Goal: Task Accomplishment & Management: Manage account settings

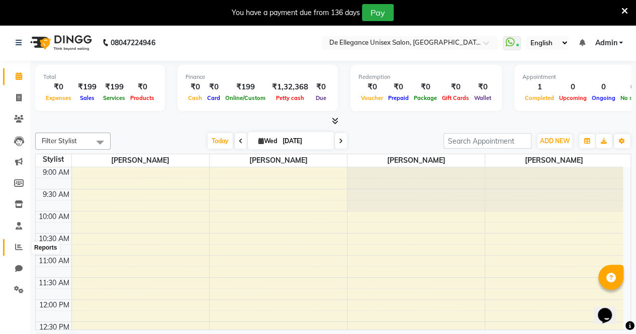
click at [21, 248] on icon at bounding box center [19, 247] width 8 height 8
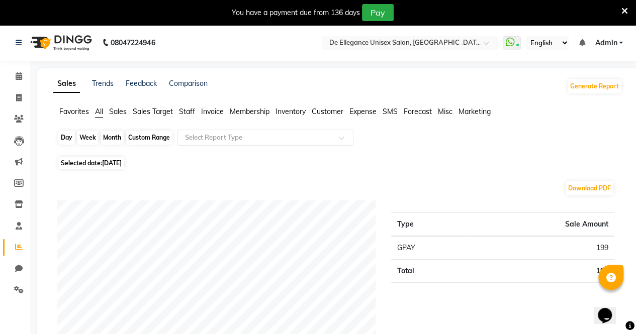
click at [65, 140] on div "Day" at bounding box center [66, 138] width 17 height 14
select select "9"
select select "2025"
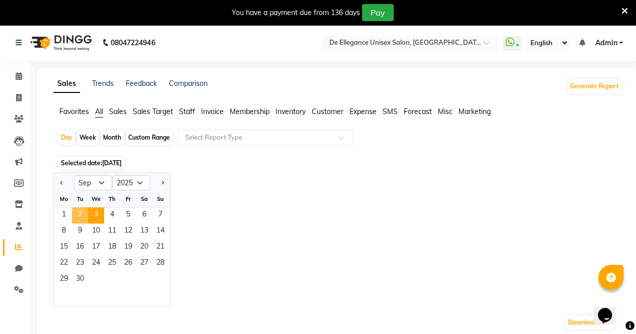
click at [80, 211] on span "2" at bounding box center [80, 216] width 16 height 16
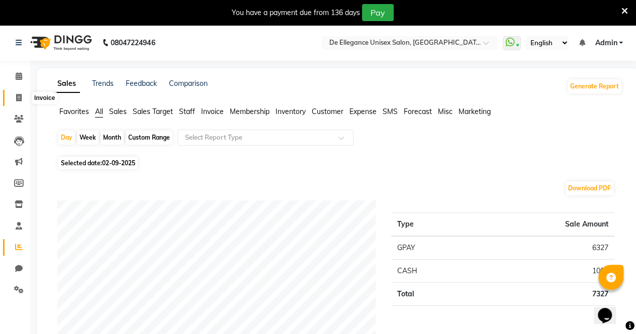
click at [19, 98] on icon at bounding box center [19, 98] width 6 height 8
select select "7945"
select select "service"
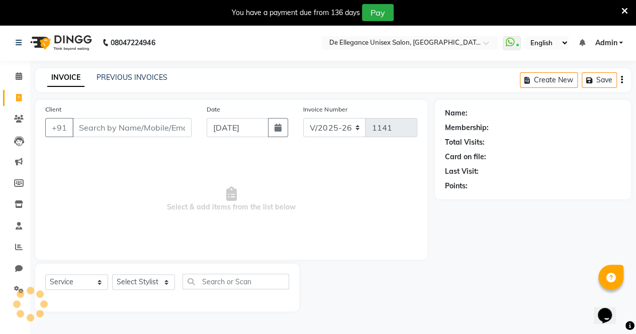
scroll to position [25, 0]
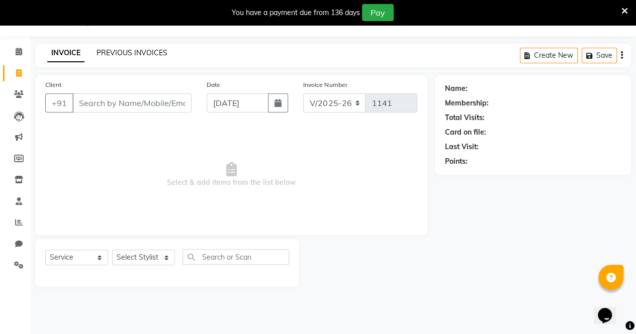
click at [155, 49] on link "PREVIOUS INVOICES" at bounding box center [132, 52] width 71 height 9
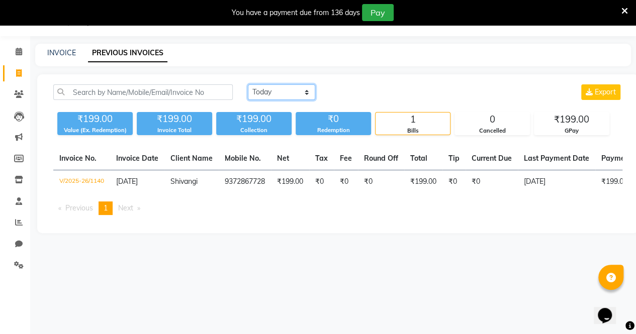
click at [260, 90] on select "[DATE] [DATE] Custom Range" at bounding box center [281, 92] width 67 height 16
select select "[DATE]"
click at [248, 84] on select "[DATE] [DATE] Custom Range" at bounding box center [281, 92] width 67 height 16
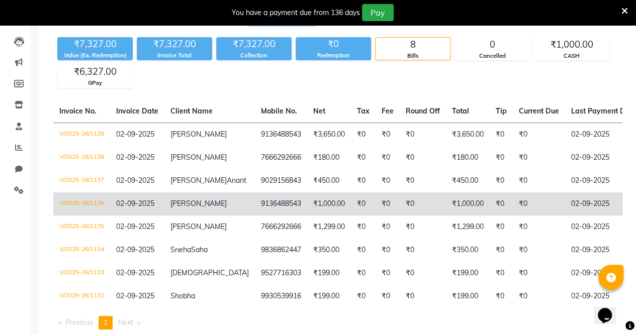
scroll to position [101, 0]
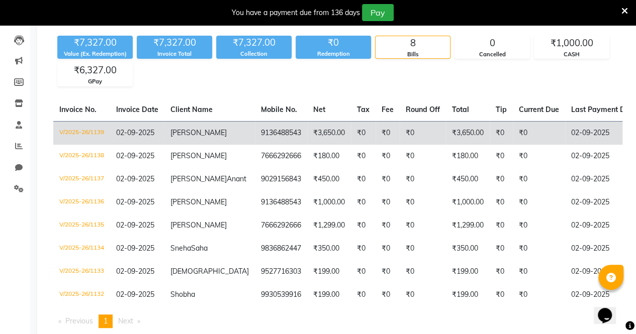
click at [206, 134] on td "[PERSON_NAME]" at bounding box center [209, 133] width 90 height 24
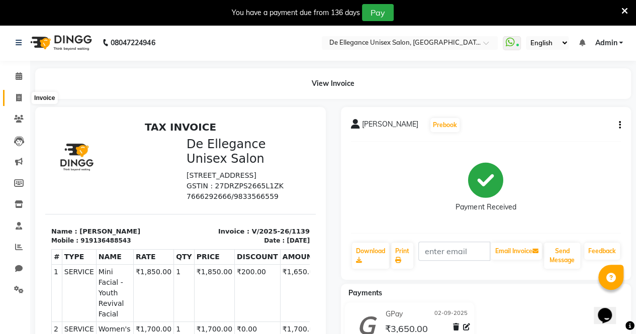
click at [15, 93] on span at bounding box center [19, 98] width 18 height 12
select select "7945"
select select "service"
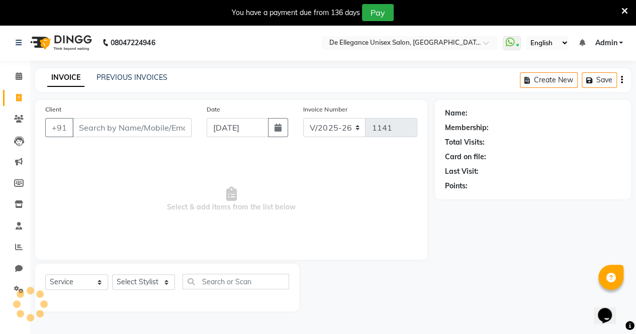
scroll to position [25, 0]
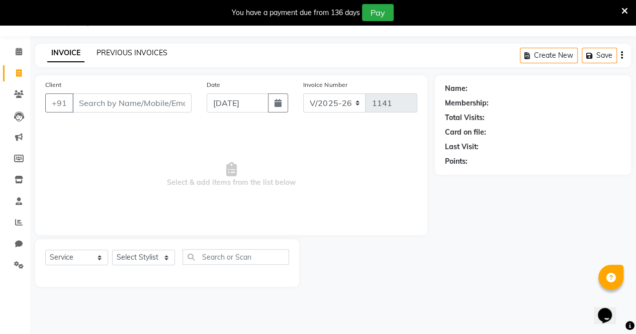
click at [154, 51] on link "PREVIOUS INVOICES" at bounding box center [132, 52] width 71 height 9
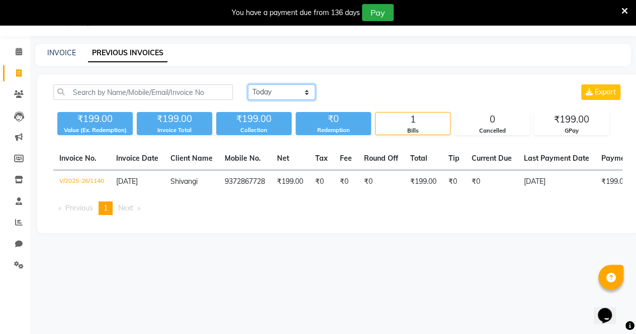
click at [257, 88] on select "[DATE] [DATE] Custom Range" at bounding box center [281, 92] width 67 height 16
select select "[DATE]"
click at [248, 84] on select "[DATE] [DATE] Custom Range" at bounding box center [281, 92] width 67 height 16
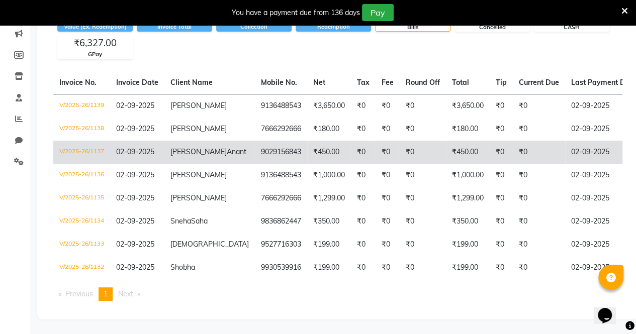
scroll to position [158, 0]
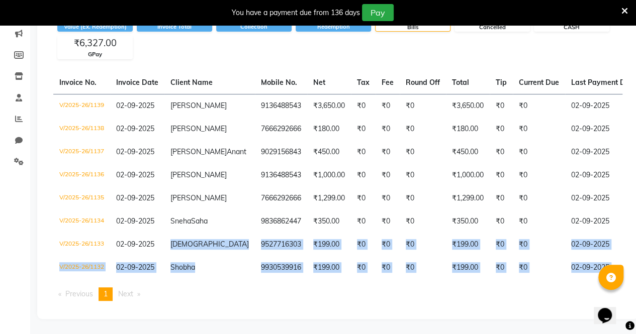
drag, startPoint x: 159, startPoint y: 253, endPoint x: 147, endPoint y: 287, distance: 36.1
click at [147, 287] on div "Invoice No. Invoice Date Client Name Mobile No. Net Tax Fee Round Off Total Tip…" at bounding box center [337, 190] width 581 height 238
click at [176, 301] on ul "Previous page 1 / 1 You're on page 1 Next page" at bounding box center [337, 295] width 569 height 14
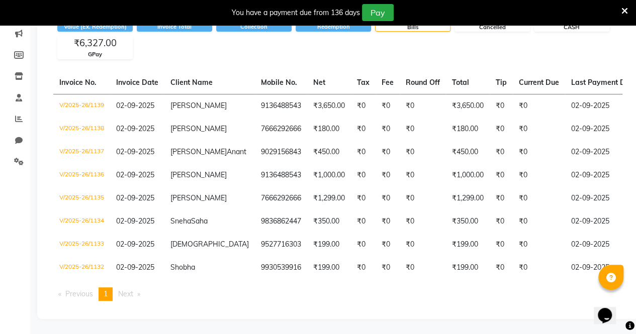
click at [176, 301] on ul "Previous page 1 / 1 You're on page 1 Next page" at bounding box center [337, 295] width 569 height 14
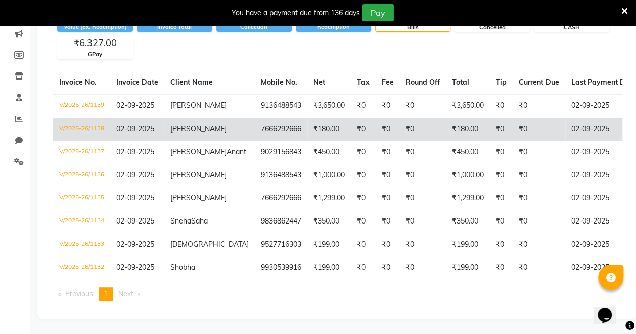
scroll to position [0, 0]
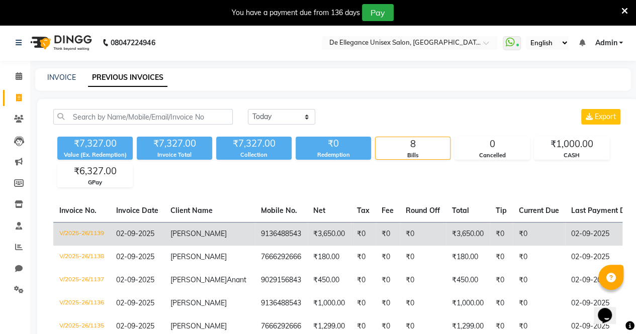
click at [200, 236] on td "[PERSON_NAME]" at bounding box center [209, 234] width 90 height 24
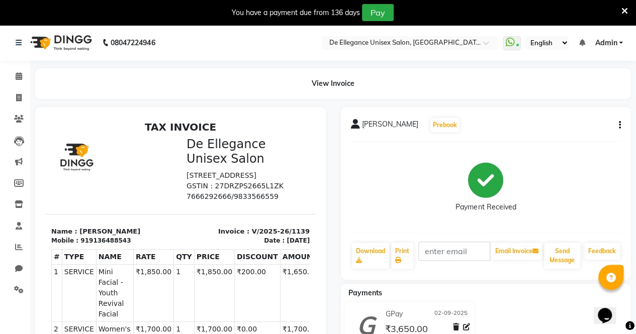
click at [619, 125] on icon "button" at bounding box center [620, 125] width 2 height 1
click at [576, 136] on div "Edit Invoice" at bounding box center [569, 138] width 69 height 13
select select "service"
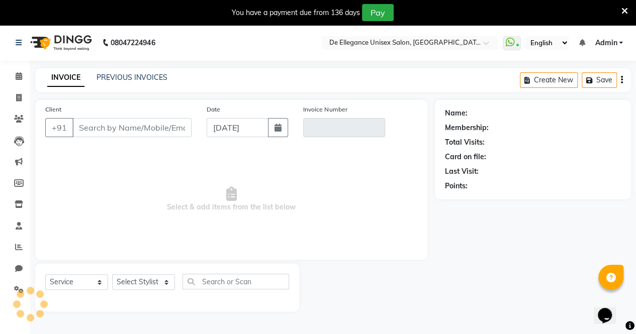
scroll to position [25, 0]
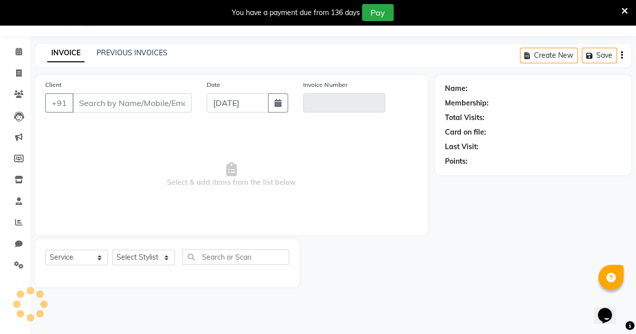
type input "9136488543"
type input "V/2025-26/1139"
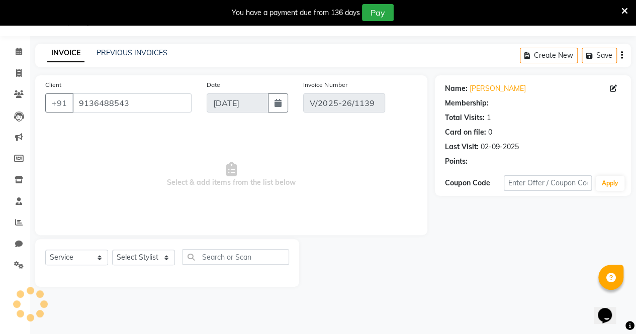
type input "02-09-2025"
select select "select"
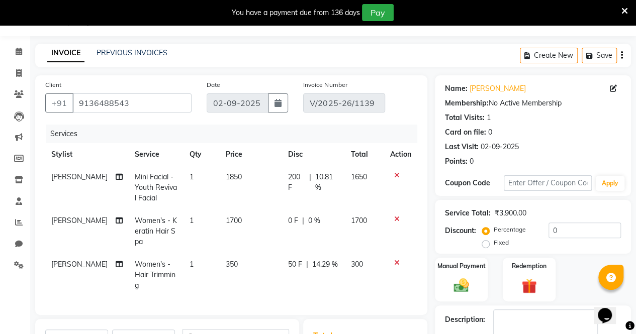
scroll to position [0, 0]
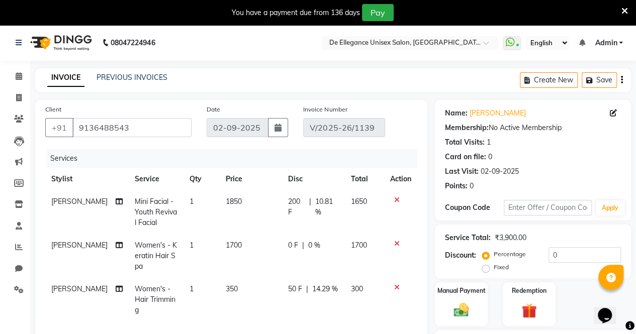
click at [628, 12] on div "You have a payment due from 136 days Pay" at bounding box center [318, 12] width 636 height 25
click at [623, 11] on icon at bounding box center [624, 11] width 7 height 9
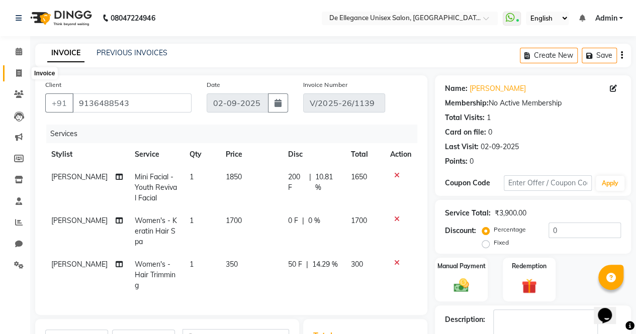
click at [20, 74] on icon at bounding box center [19, 73] width 6 height 8
select select "7945"
select select "service"
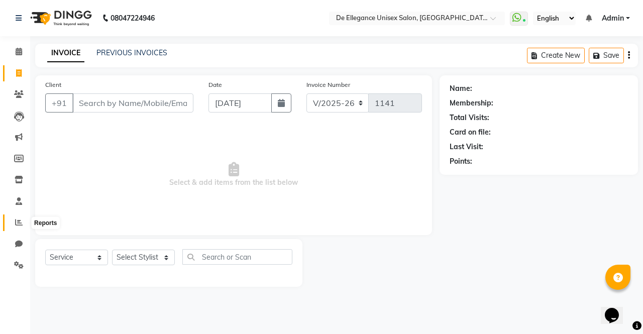
click at [22, 226] on span at bounding box center [19, 223] width 18 height 12
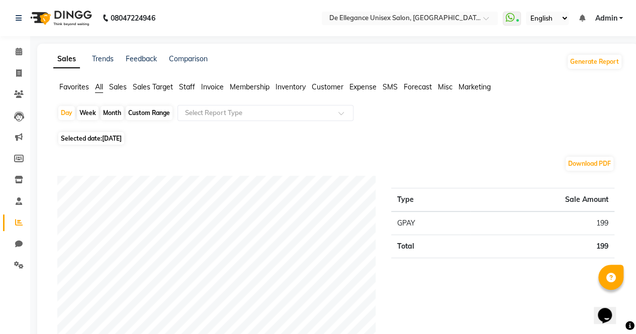
click at [112, 113] on div "Month" at bounding box center [112, 113] width 23 height 14
select select "9"
select select "2025"
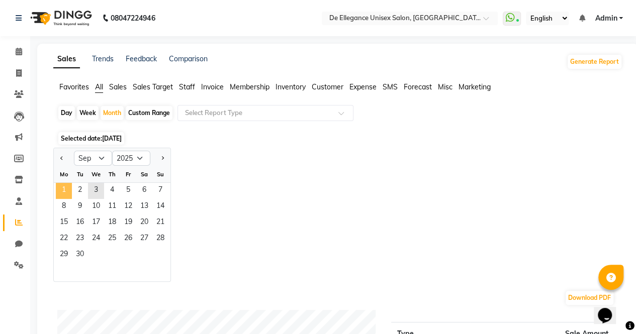
click at [69, 187] on span "1" at bounding box center [64, 191] width 16 height 16
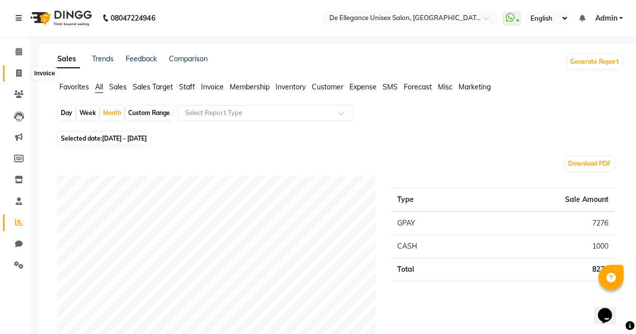
click at [20, 74] on icon at bounding box center [19, 73] width 6 height 8
select select "7945"
select select "service"
